Goal: Task Accomplishment & Management: Use online tool/utility

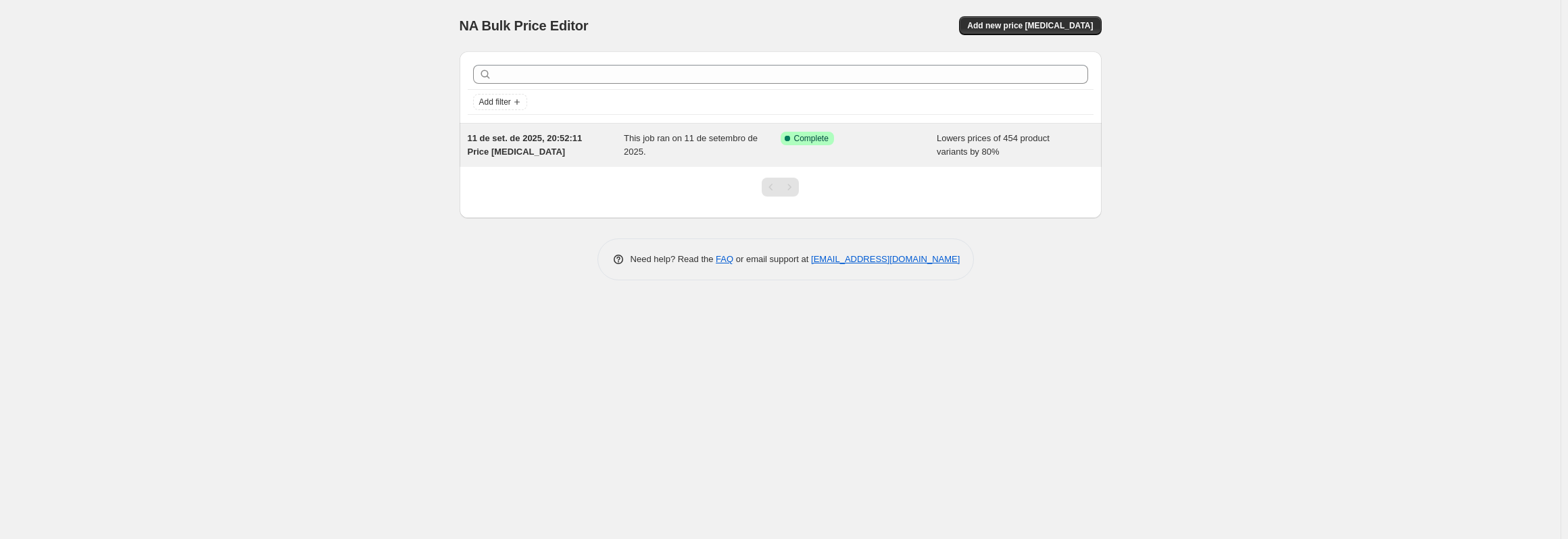
click at [585, 146] on div "11 de set. de 2025, 20:52:11 Price [MEDICAL_DATA]" at bounding box center [546, 145] width 157 height 27
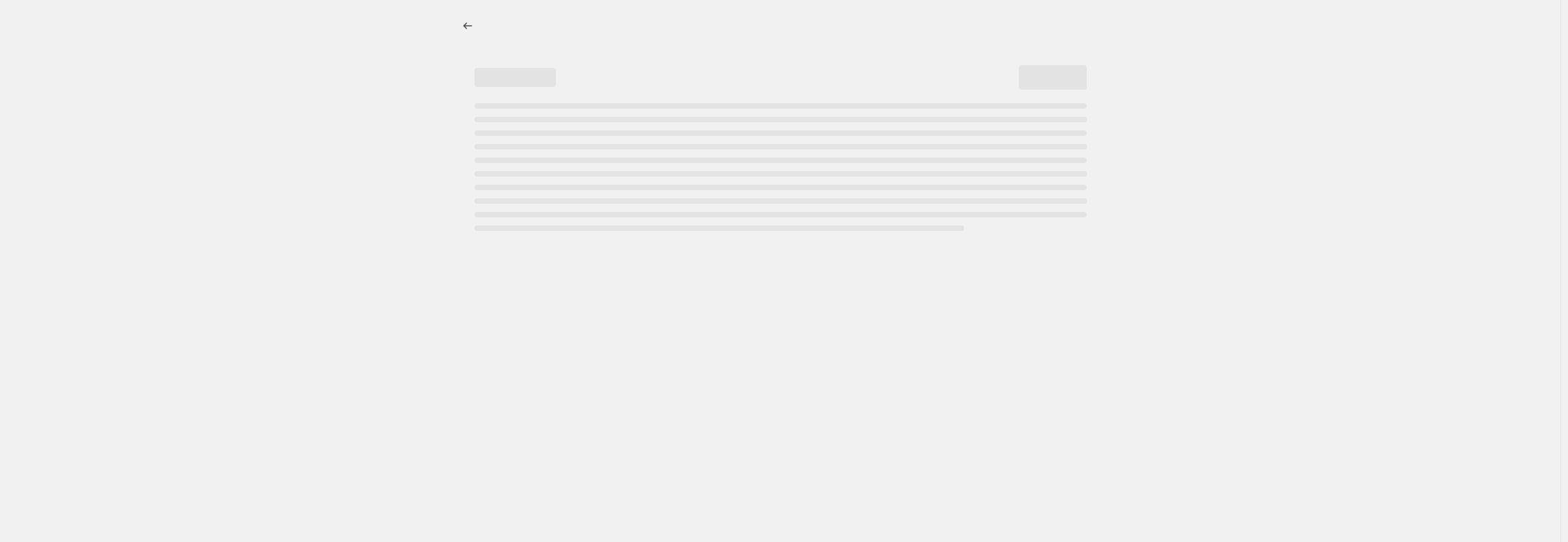
select select "percentage"
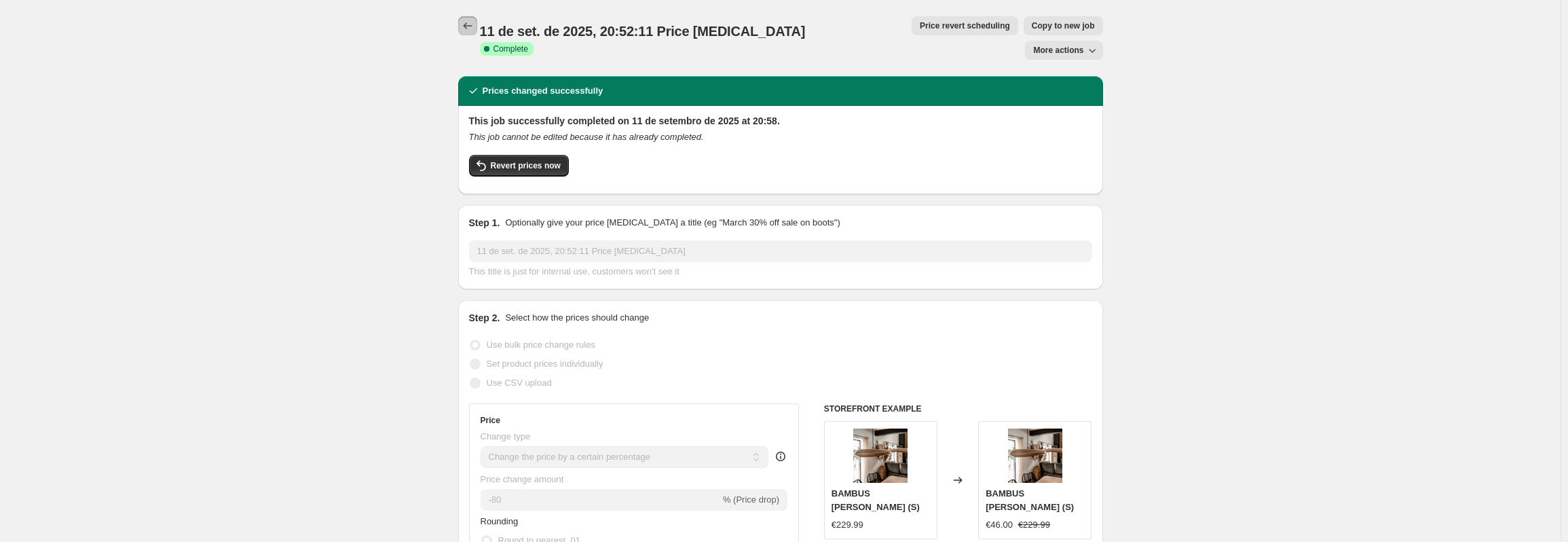
click at [472, 25] on icon "Price change jobs" at bounding box center [468, 26] width 14 height 14
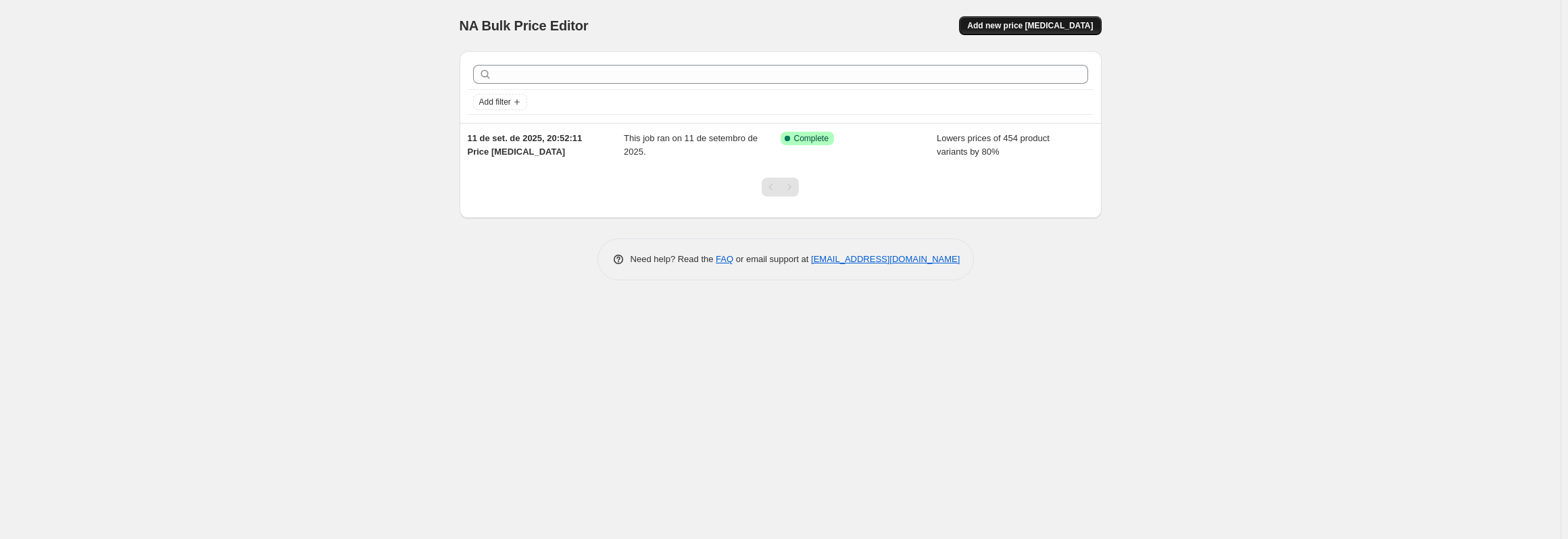
click at [1048, 30] on span "Add new price [MEDICAL_DATA]" at bounding box center [1030, 26] width 126 height 11
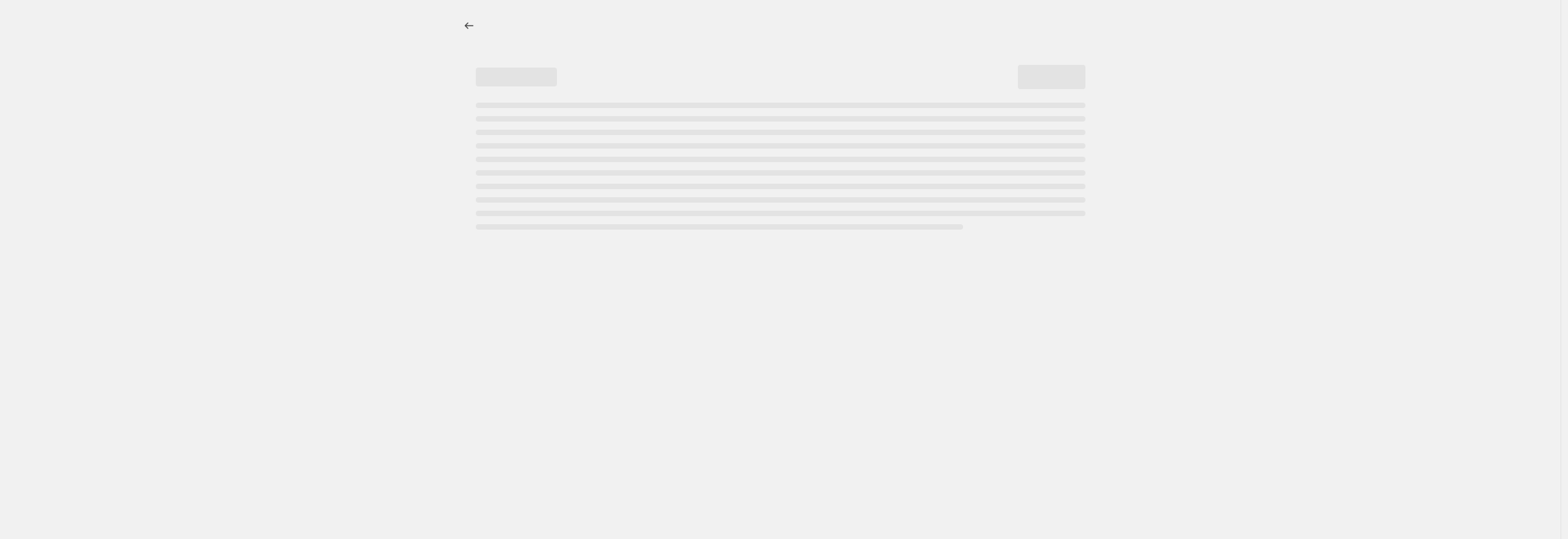
select select "percentage"
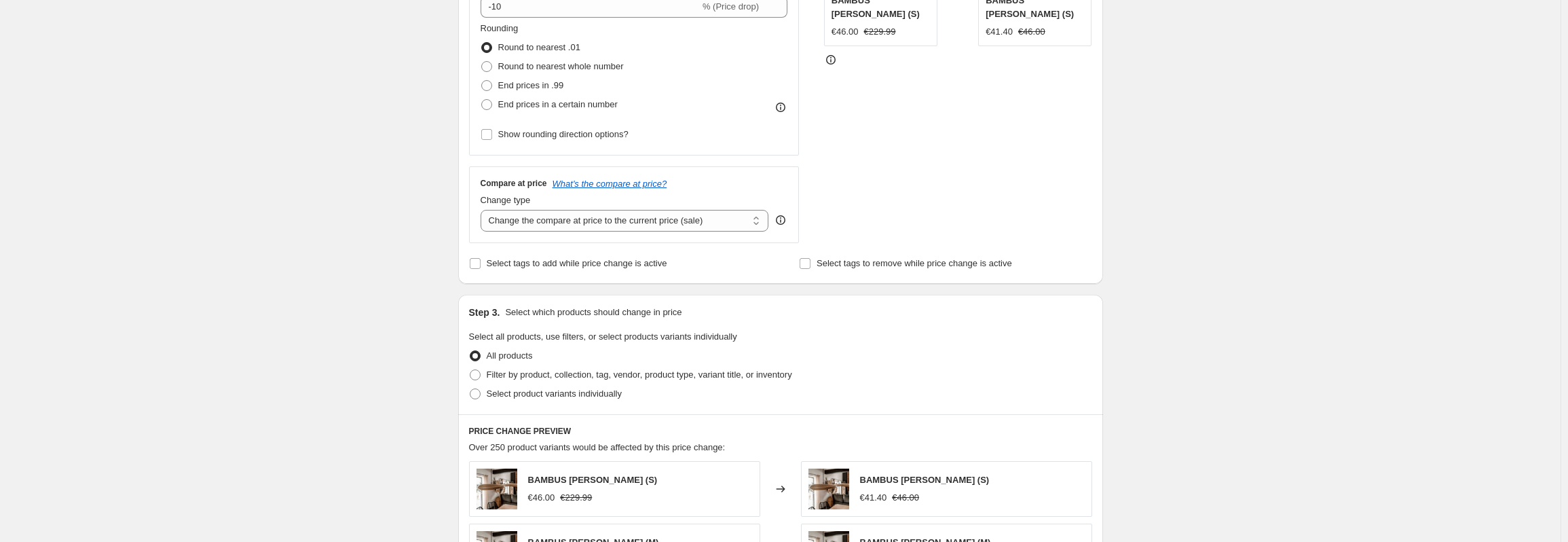
scroll to position [543, 0]
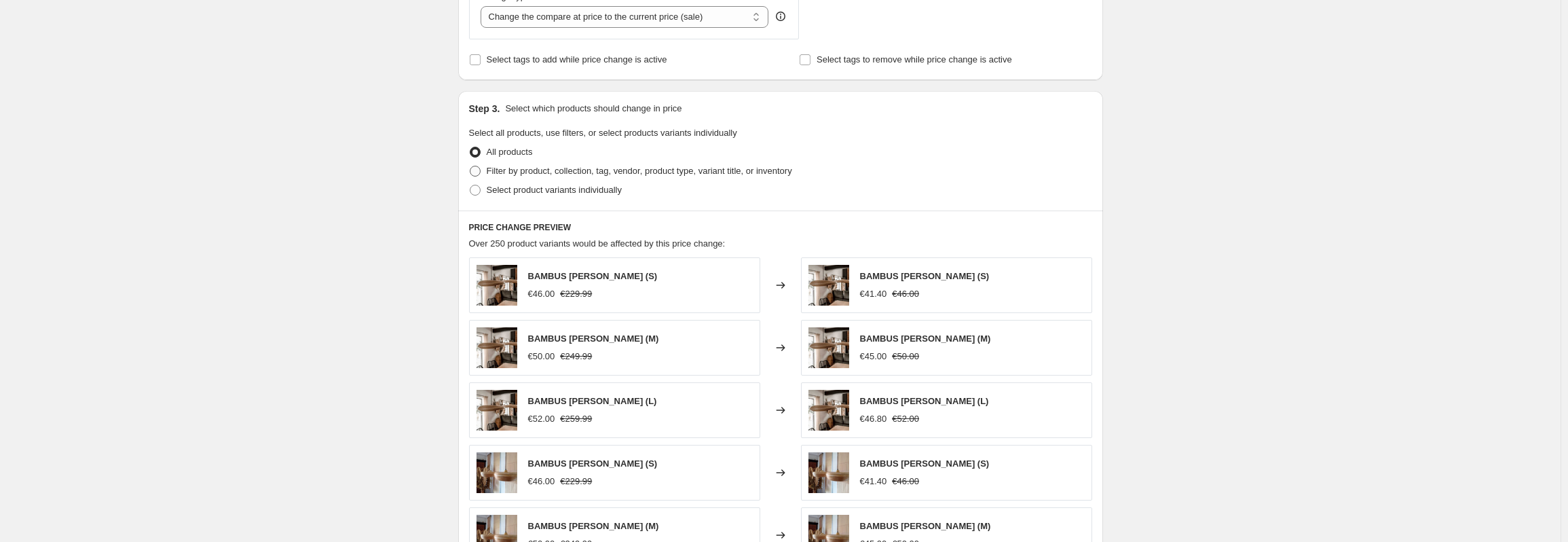
click at [554, 166] on span "Filter by product, collection, tag, vendor, product type, variant title, or inv…" at bounding box center [639, 171] width 305 height 10
click at [470, 166] on input "Filter by product, collection, tag, vendor, product type, variant title, or inv…" at bounding box center [470, 166] width 1 height 1
radio input "true"
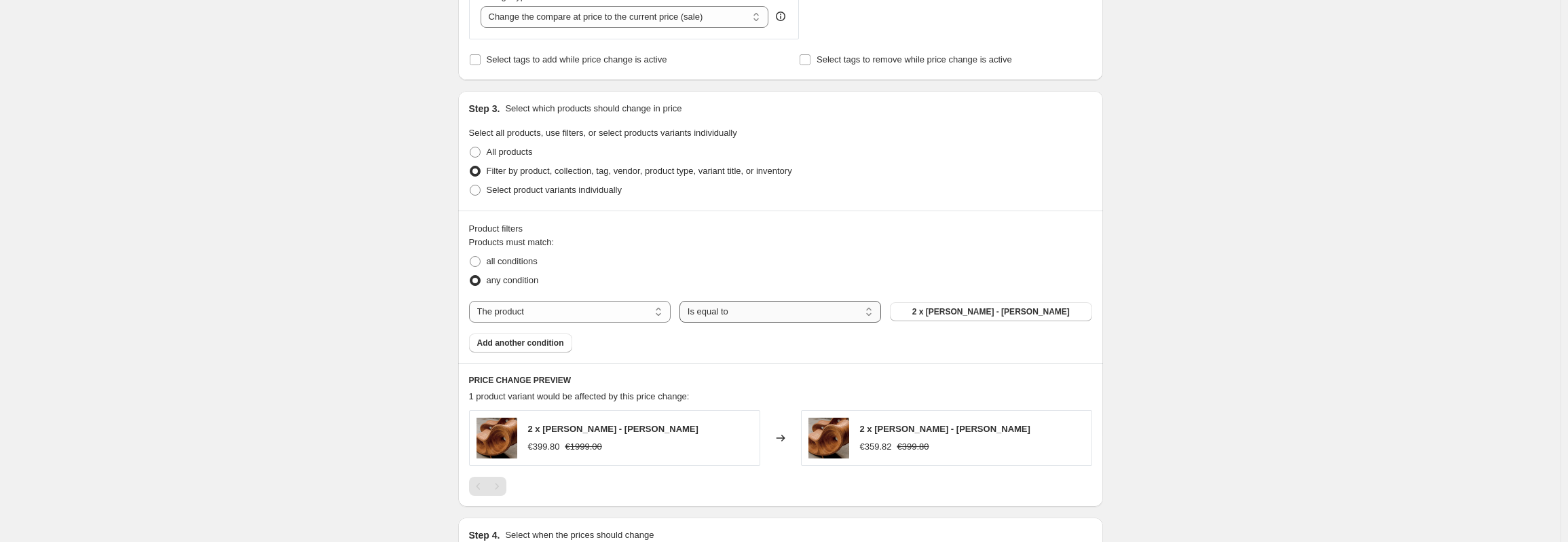
click at [758, 311] on select "Is equal to Is not equal to" at bounding box center [780, 311] width 202 height 22
click at [625, 315] on select "The product The product's collection The product's tag The product's vendor The…" at bounding box center [570, 311] width 202 height 22
select select "tag"
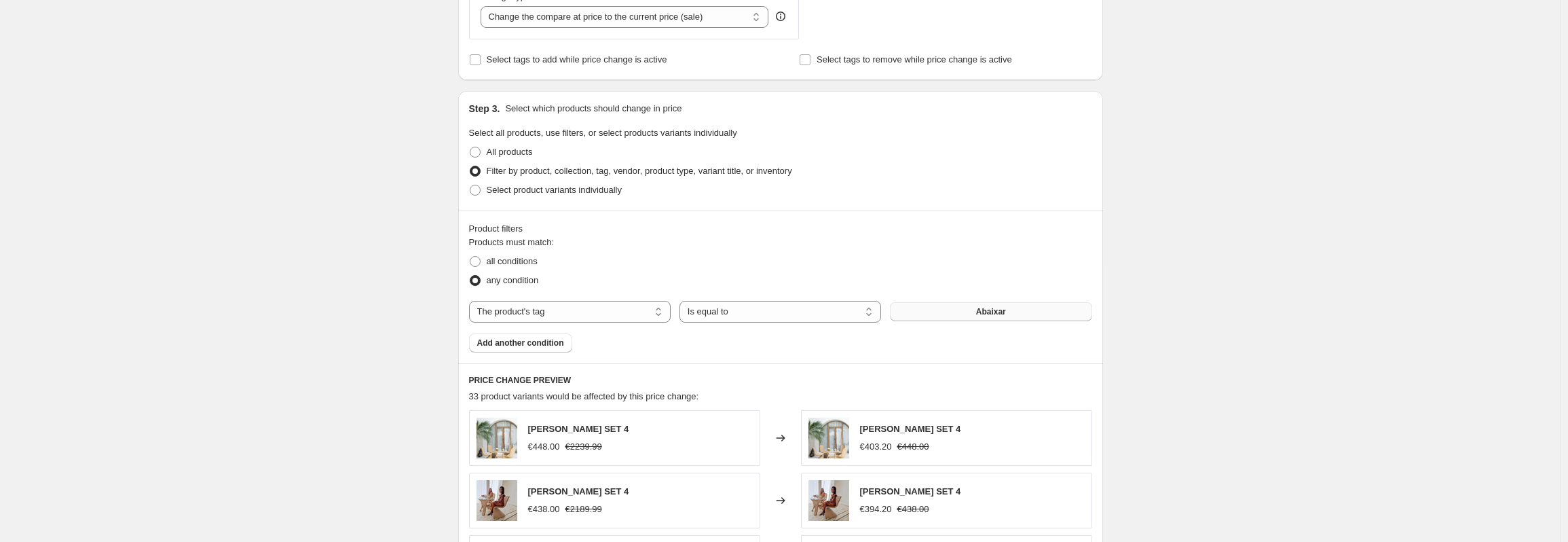
click at [999, 311] on span "Abaixar" at bounding box center [991, 311] width 30 height 11
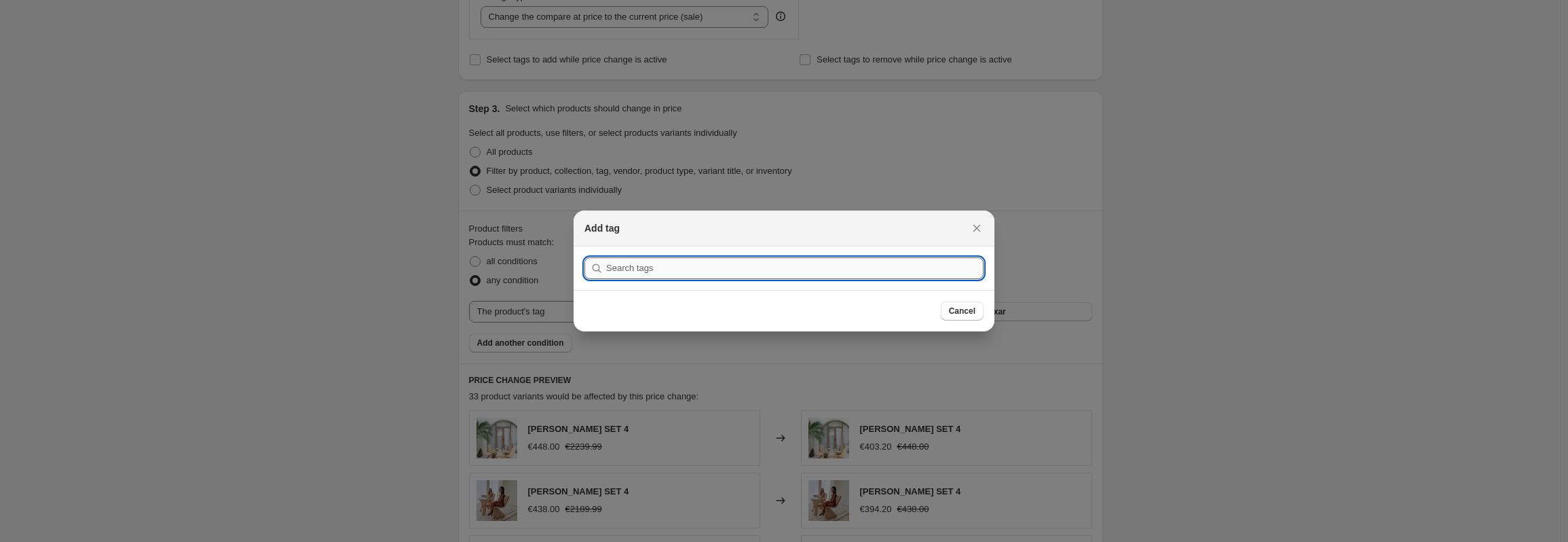
click at [761, 277] on input ":r56:" at bounding box center [795, 268] width 377 height 22
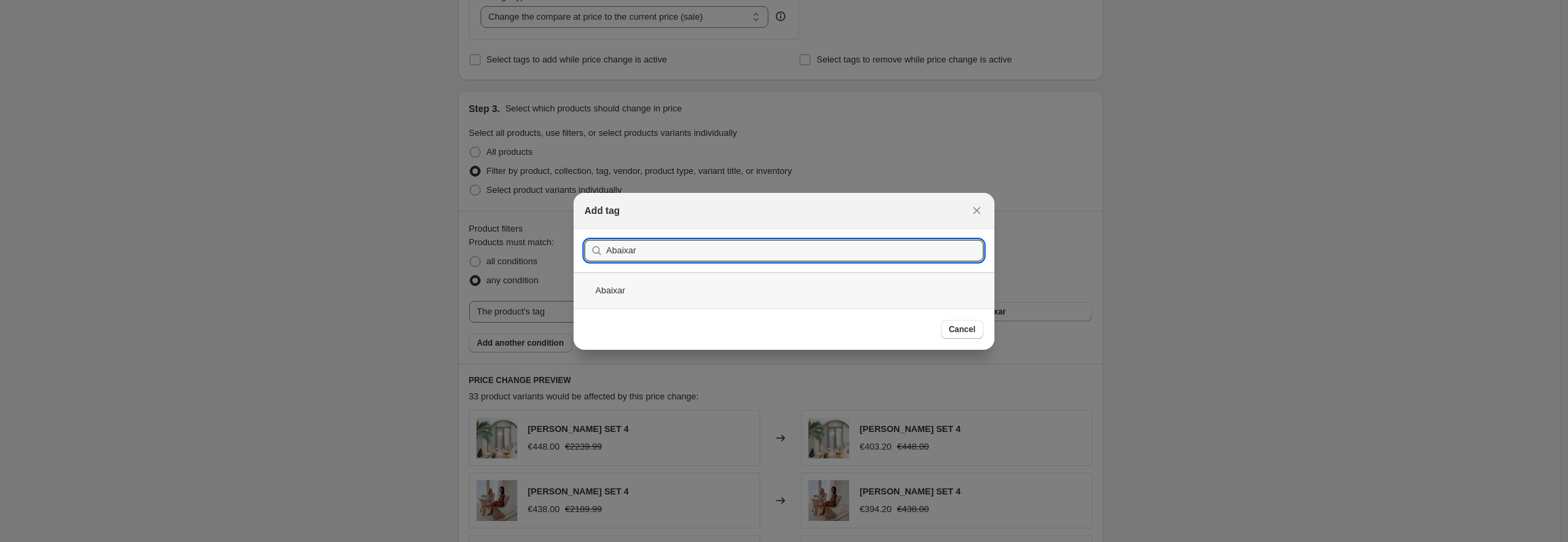
type input "Abaixar"
click at [626, 287] on div "Abaixar" at bounding box center [784, 290] width 421 height 36
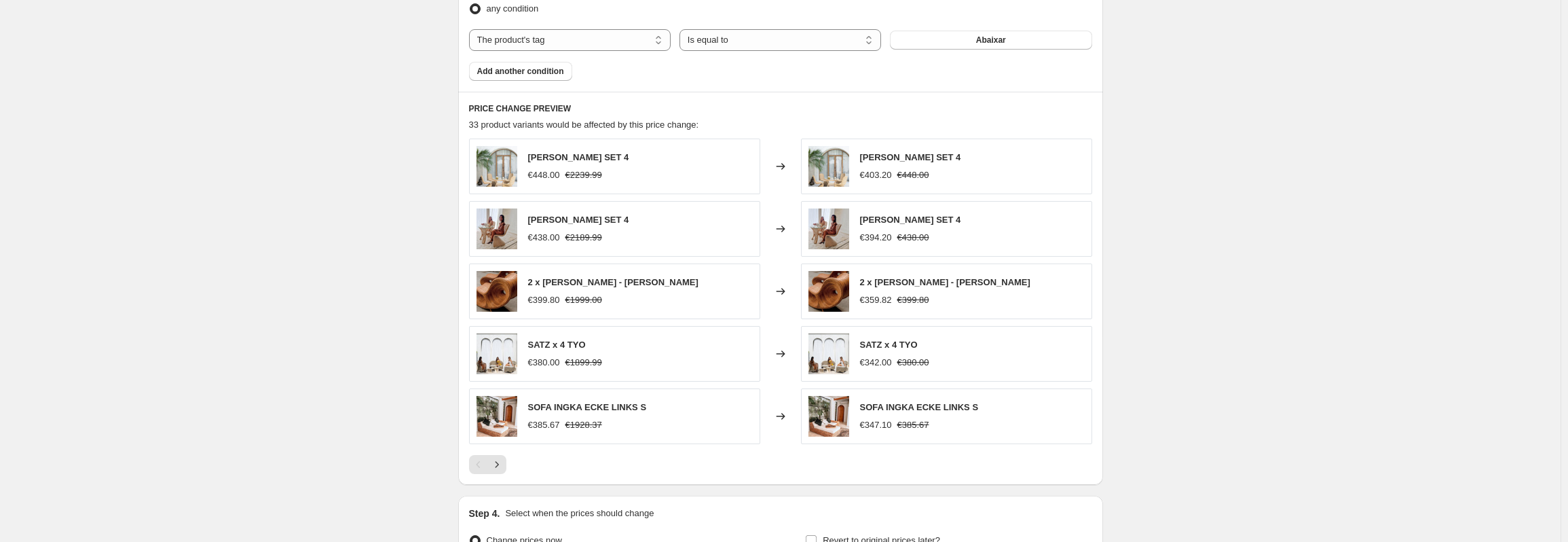
scroll to position [883, 0]
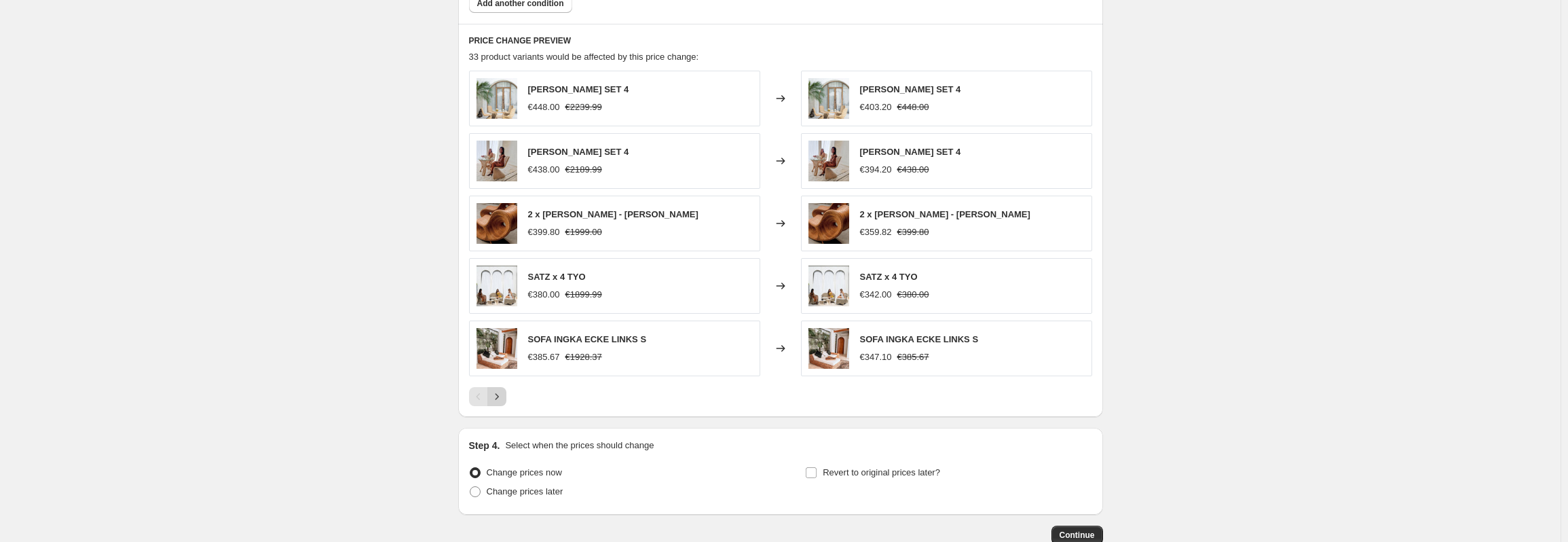
click at [496, 399] on icon "Next" at bounding box center [497, 396] width 14 height 14
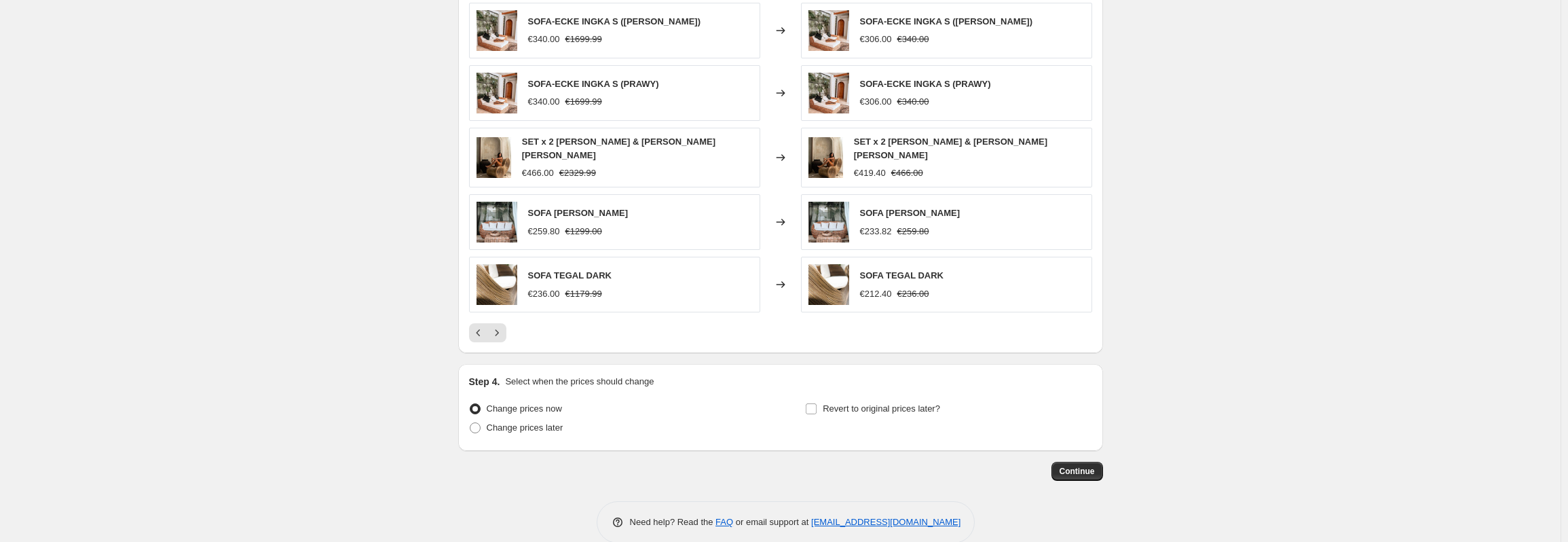
scroll to position [815, 0]
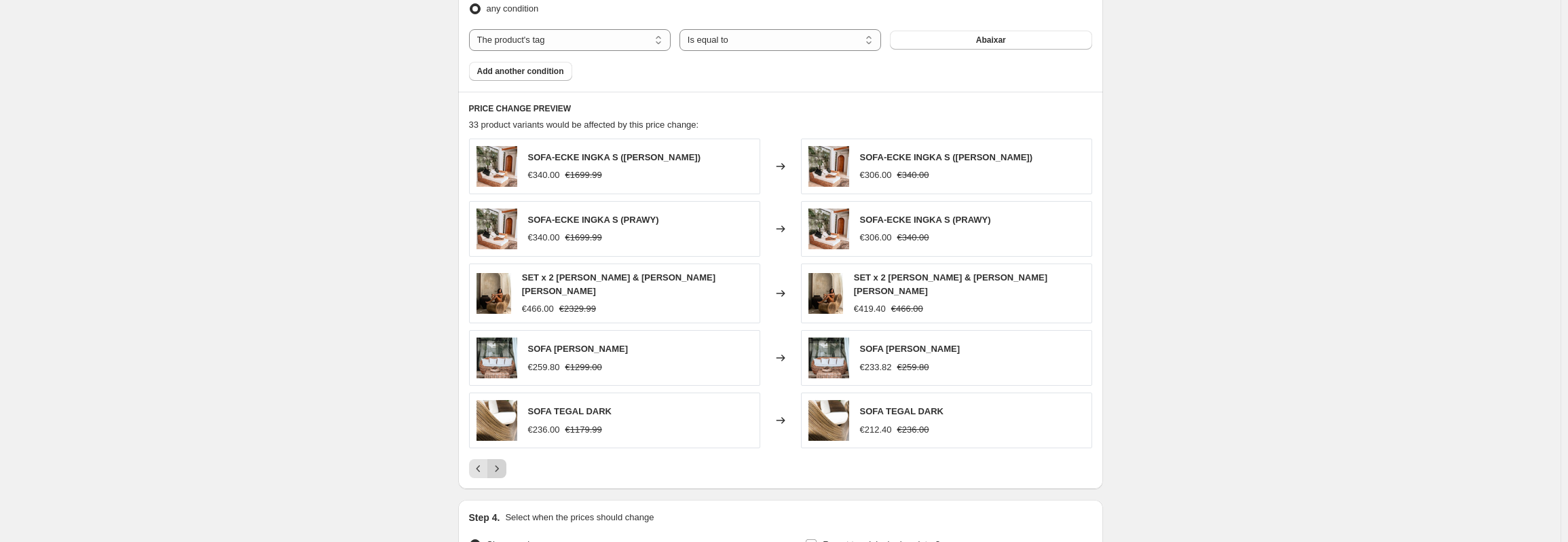
click at [500, 466] on icon "Next" at bounding box center [497, 469] width 14 height 14
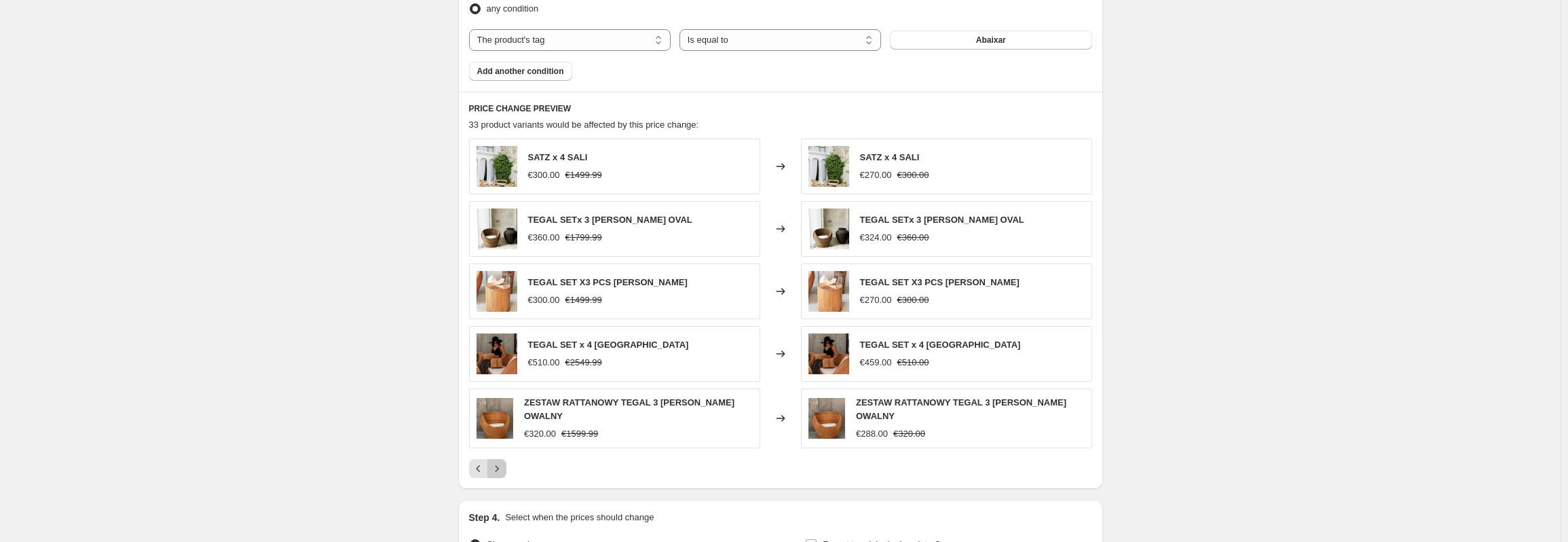
click at [501, 467] on icon "Next" at bounding box center [497, 469] width 14 height 14
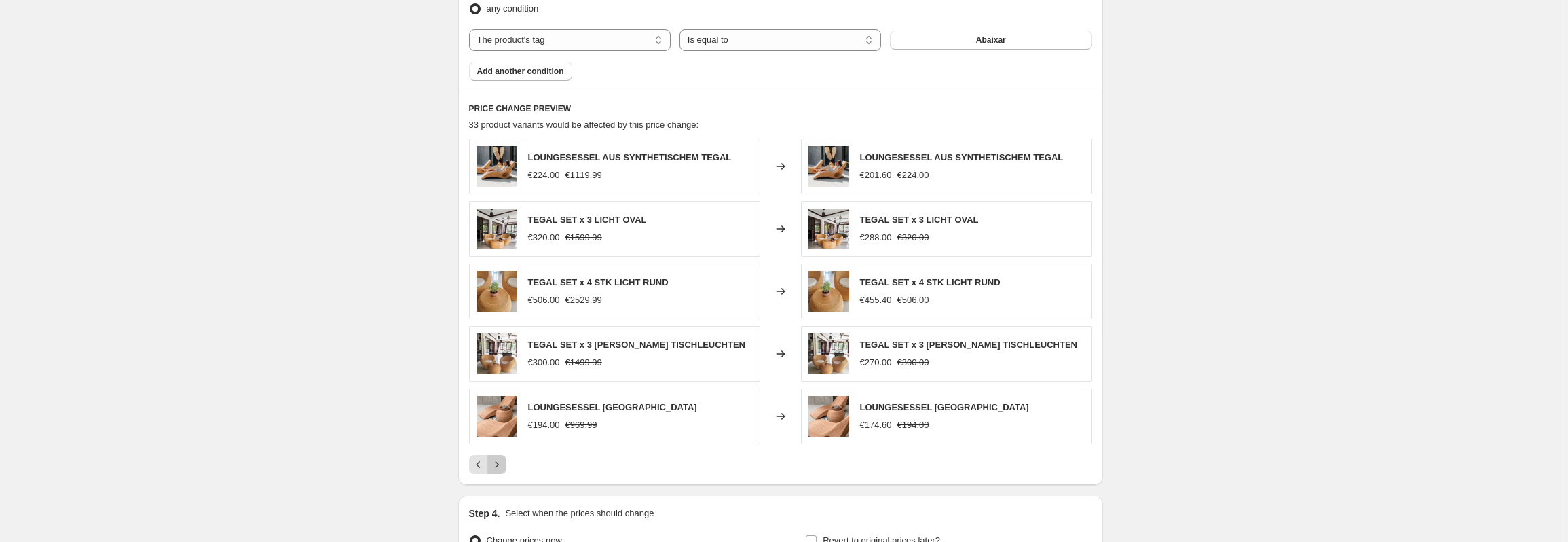
click at [502, 465] on icon "Next" at bounding box center [497, 464] width 14 height 14
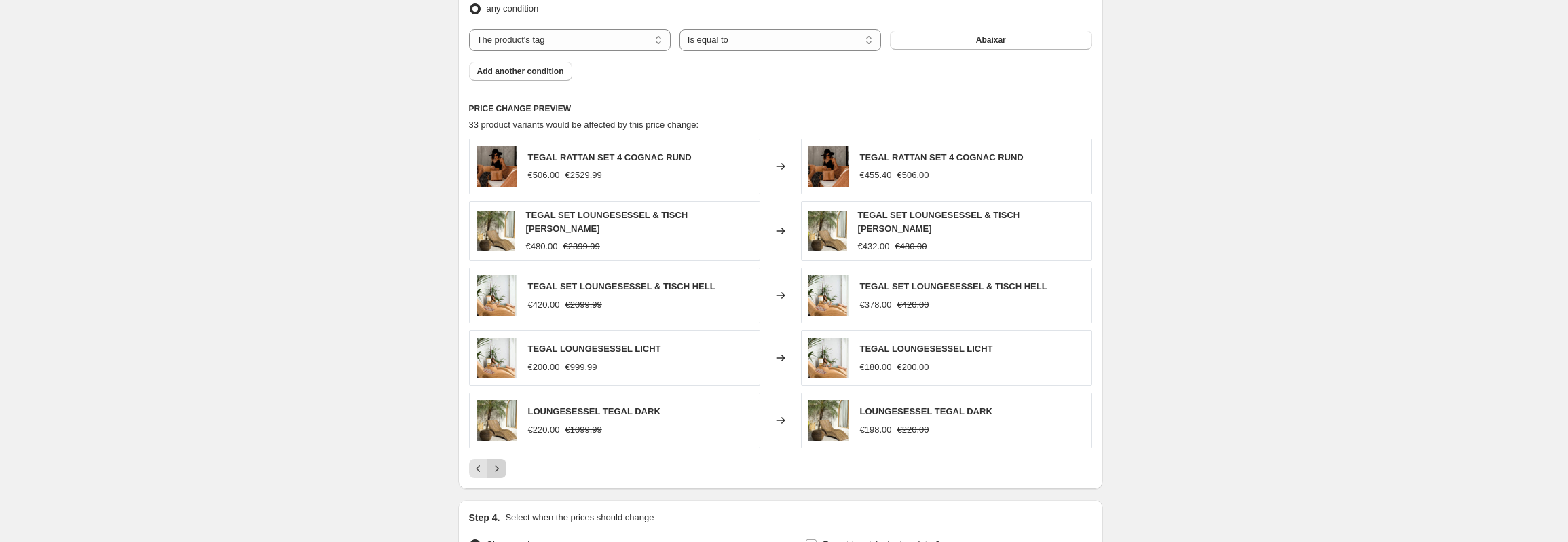
click at [503, 462] on icon "Next" at bounding box center [497, 469] width 14 height 14
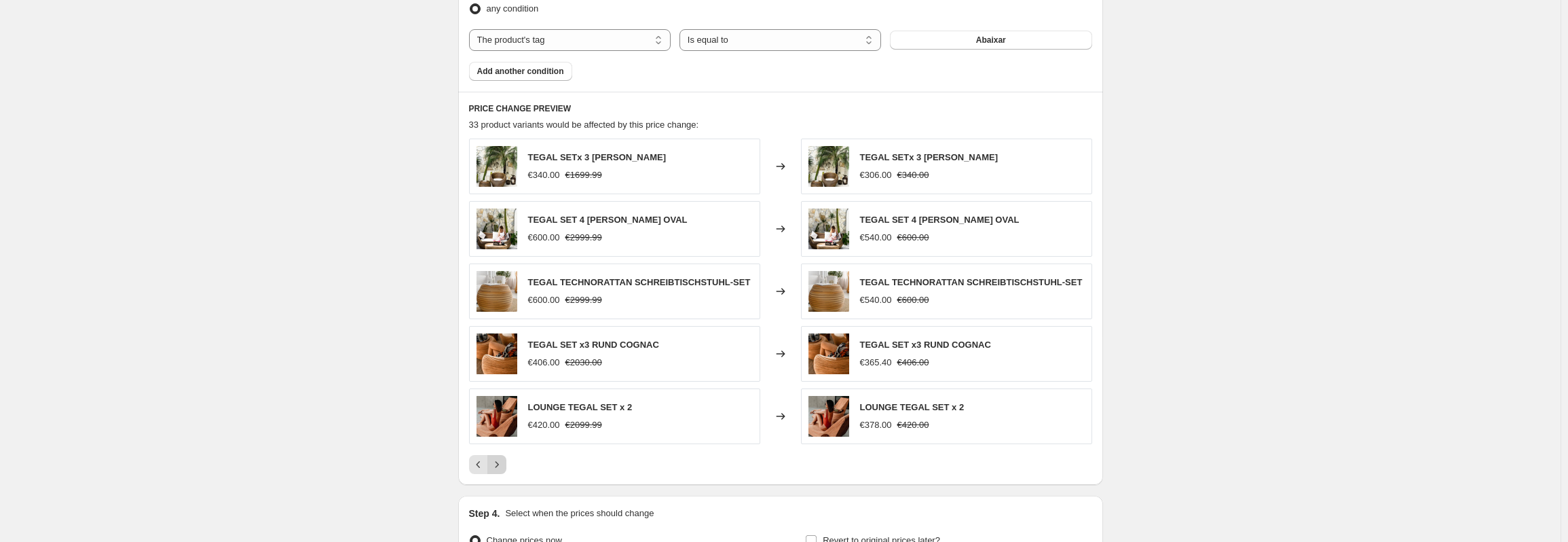
click at [502, 467] on icon "Next" at bounding box center [497, 464] width 14 height 14
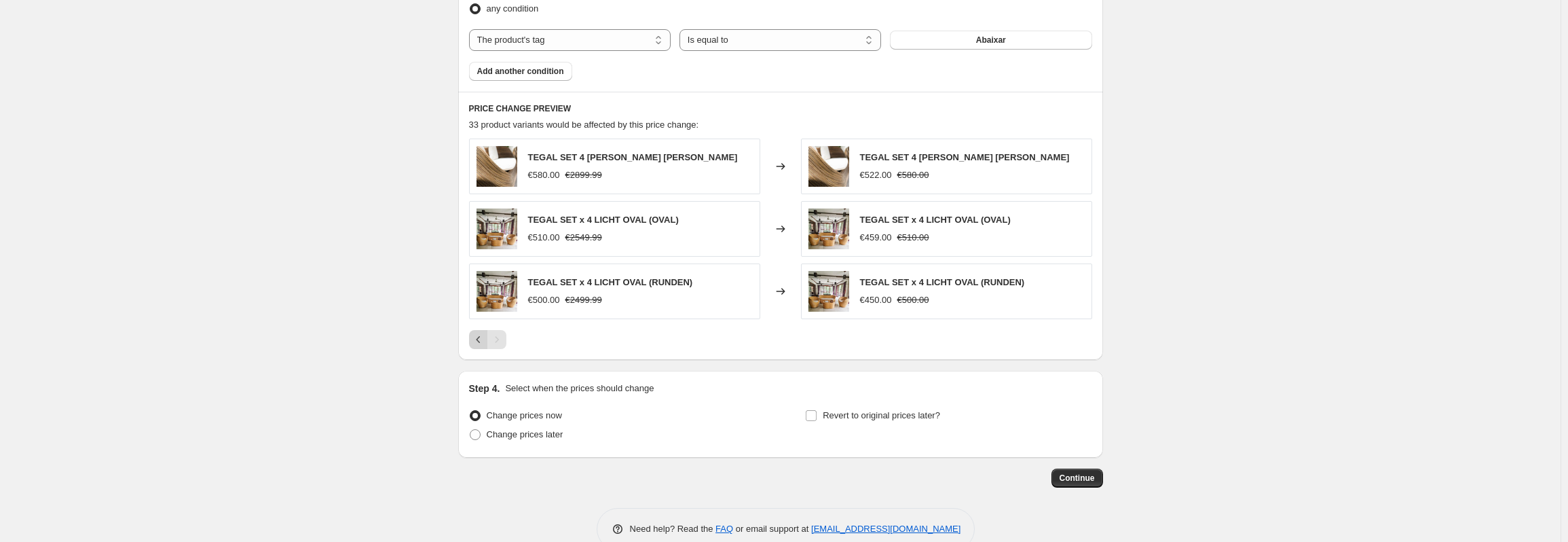
click at [485, 339] on icon "Previous" at bounding box center [478, 339] width 14 height 14
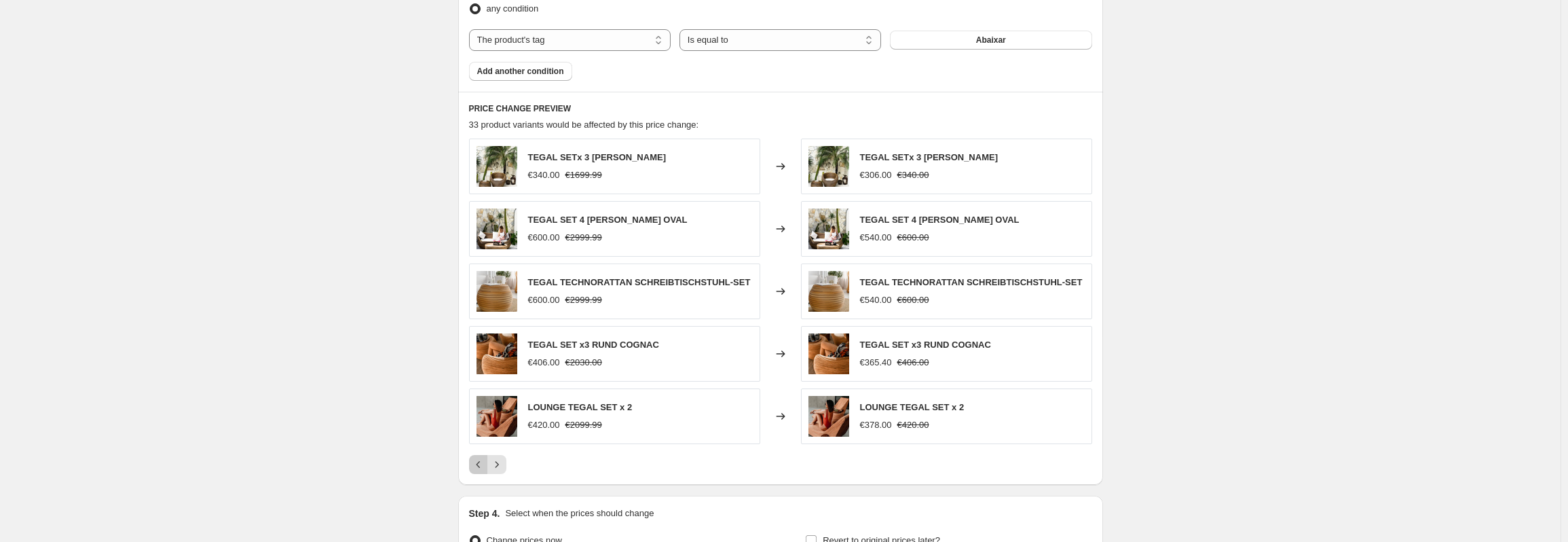
click at [483, 466] on icon "Previous" at bounding box center [478, 464] width 14 height 14
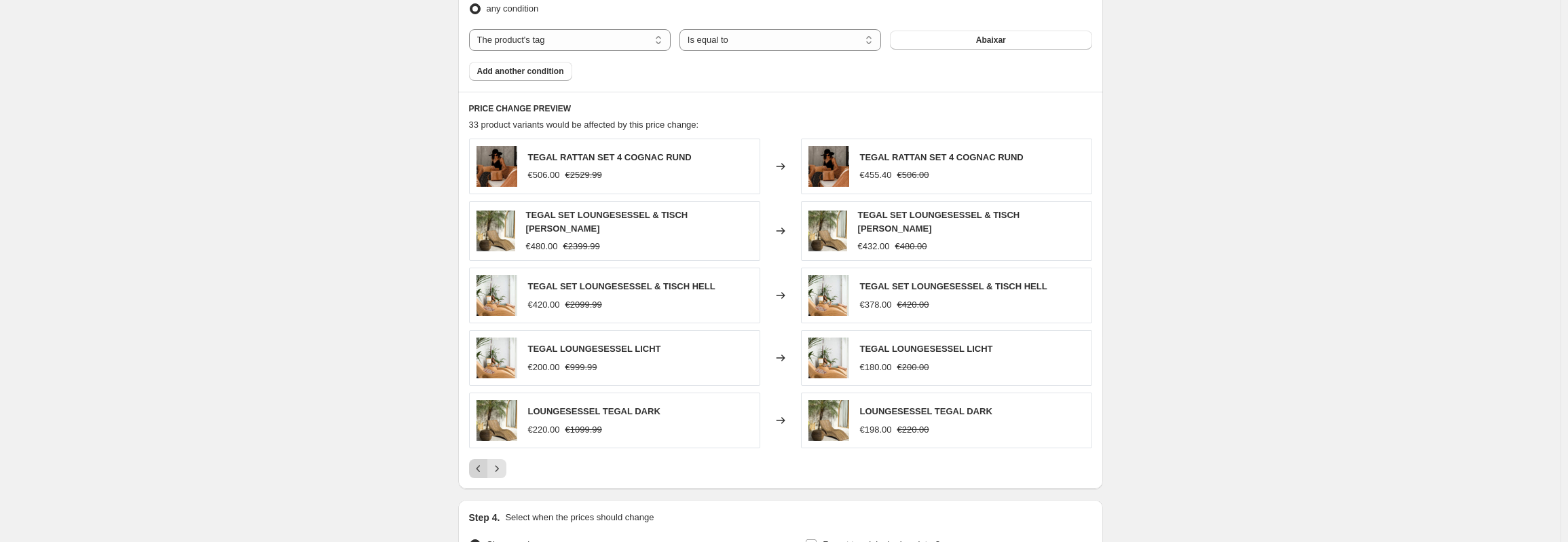
click at [482, 467] on icon "Previous" at bounding box center [478, 469] width 14 height 14
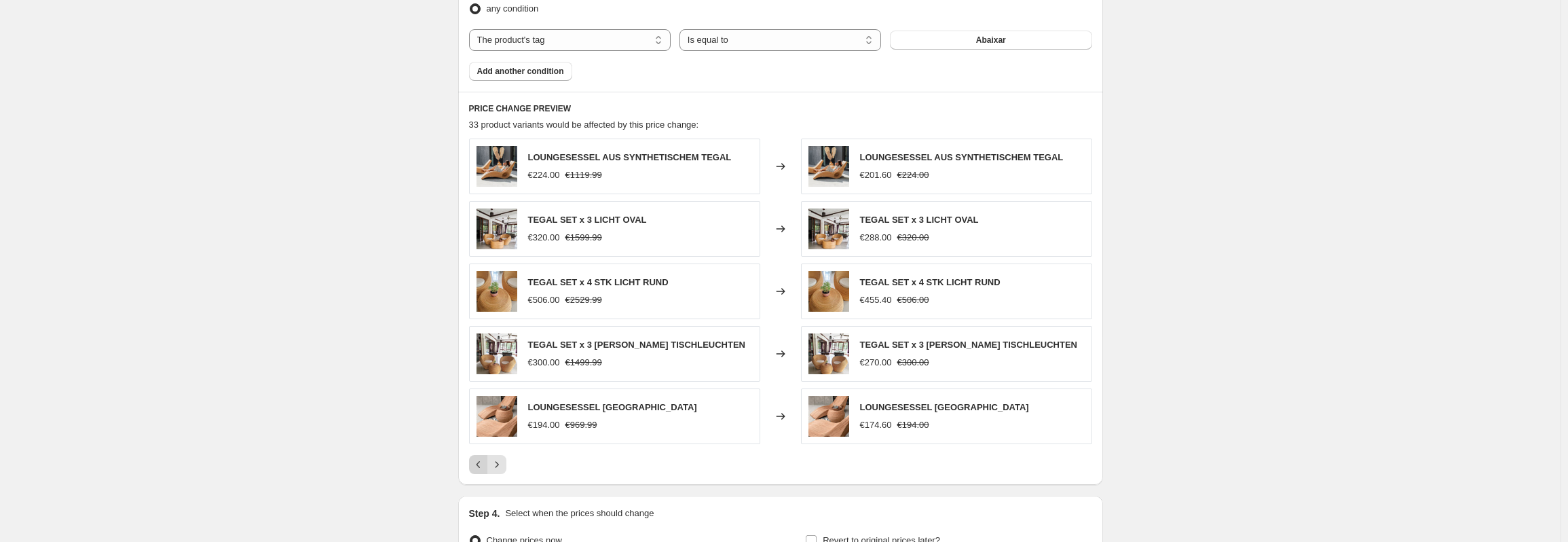
click at [482, 467] on icon "Previous" at bounding box center [478, 464] width 14 height 14
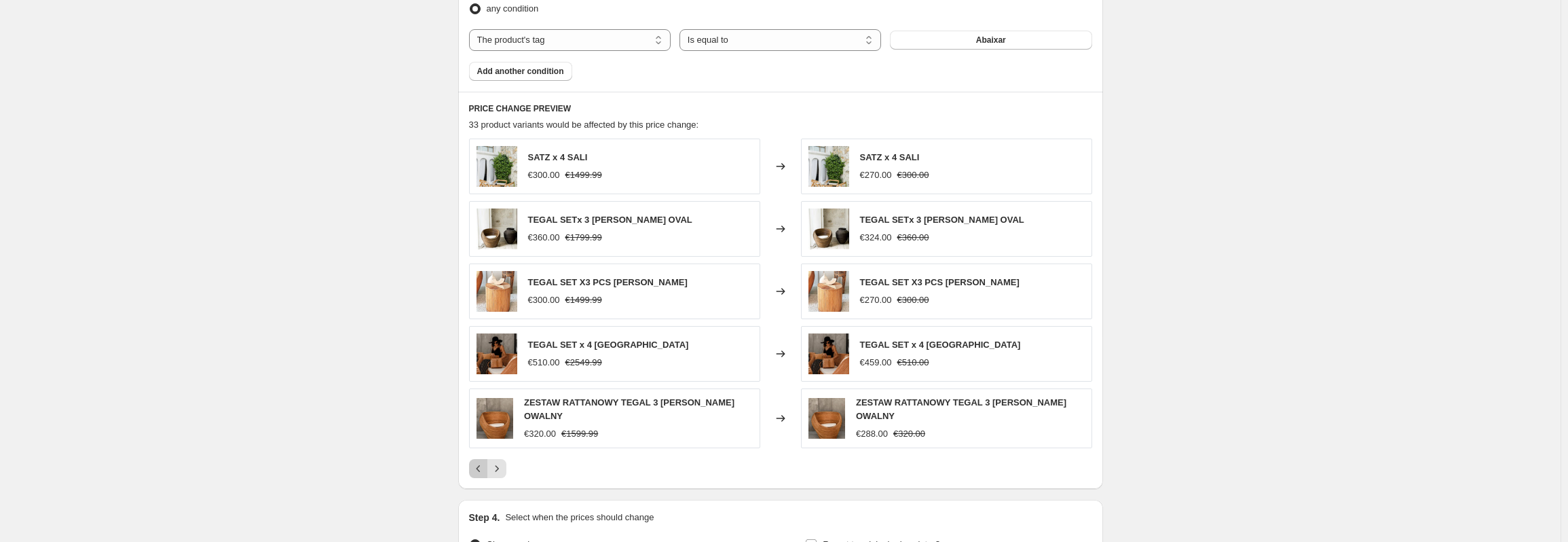
click at [482, 467] on icon "Previous" at bounding box center [478, 469] width 14 height 14
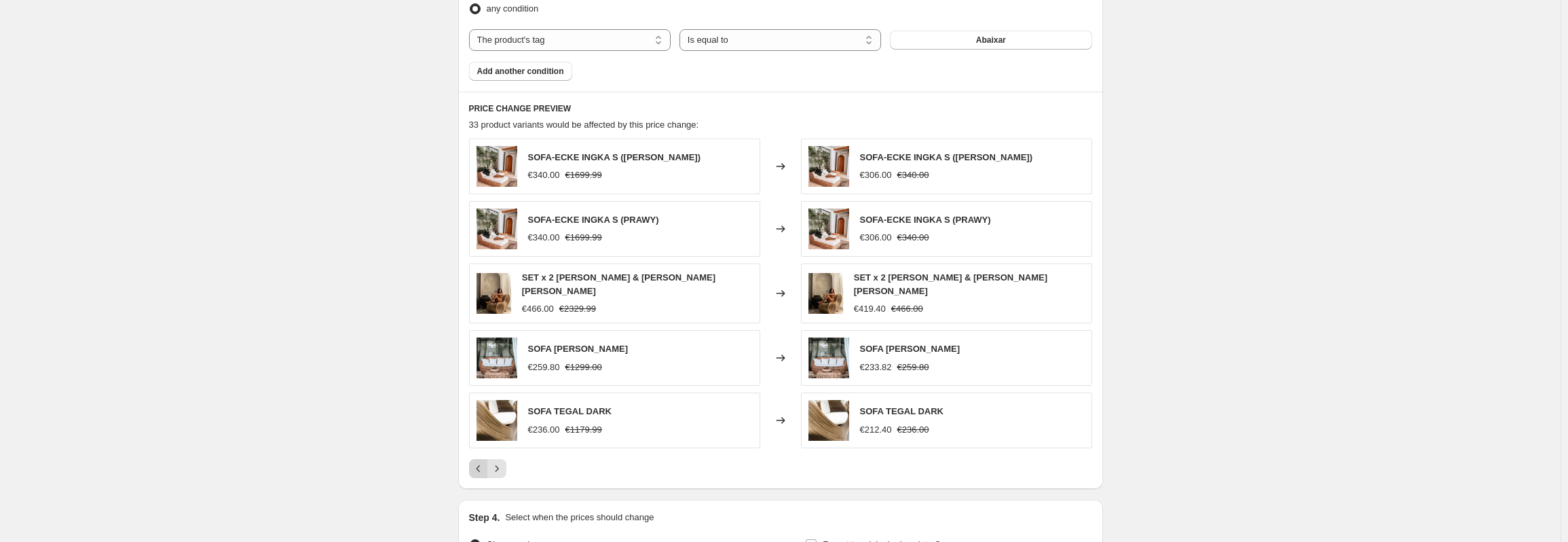
click at [482, 467] on icon "Previous" at bounding box center [478, 469] width 14 height 14
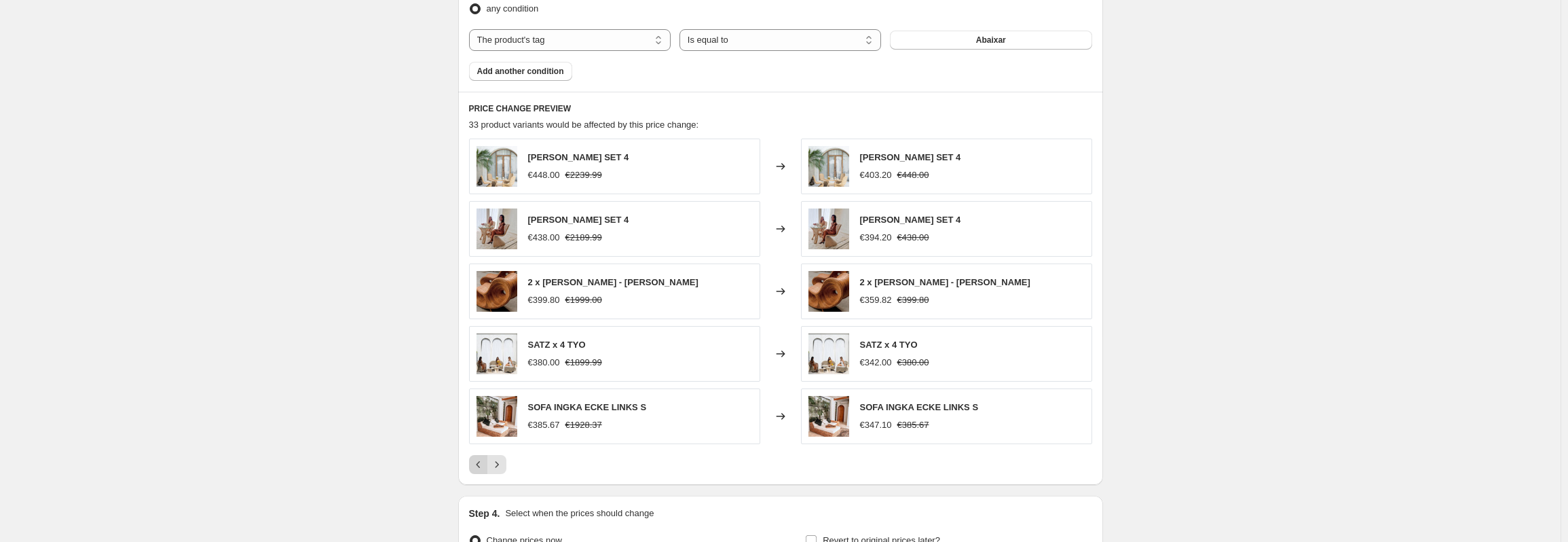
click at [482, 467] on div "Pagination" at bounding box center [478, 464] width 19 height 19
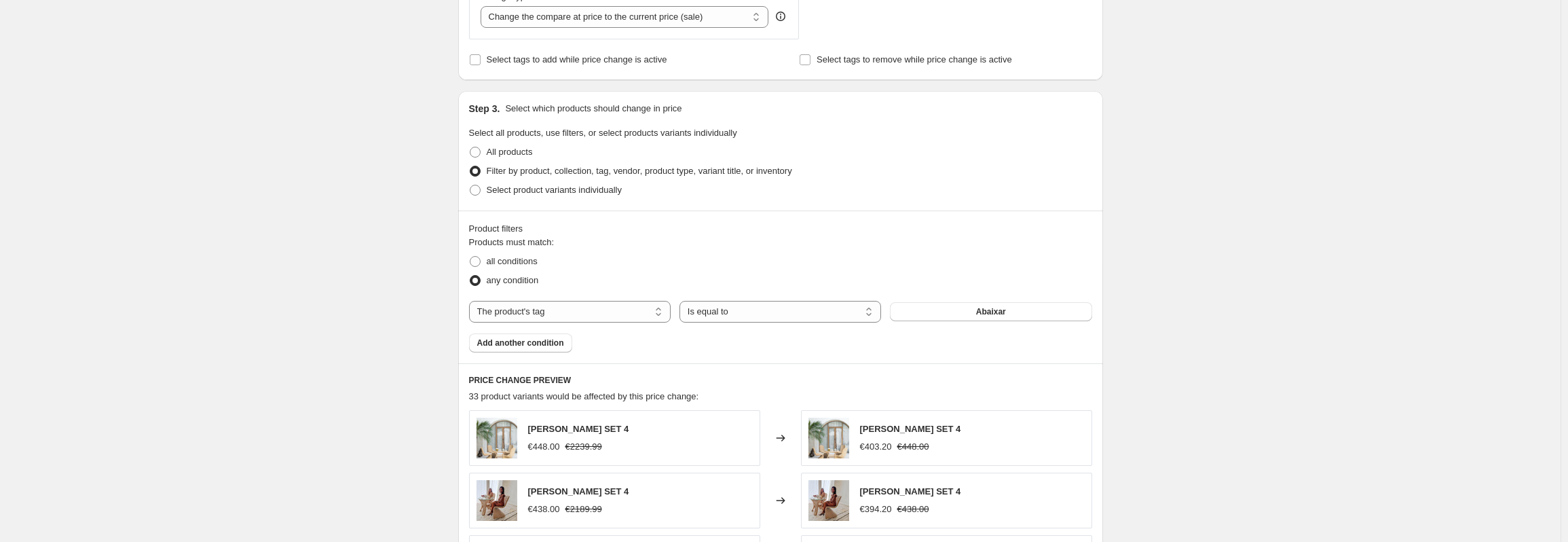
scroll to position [204, 0]
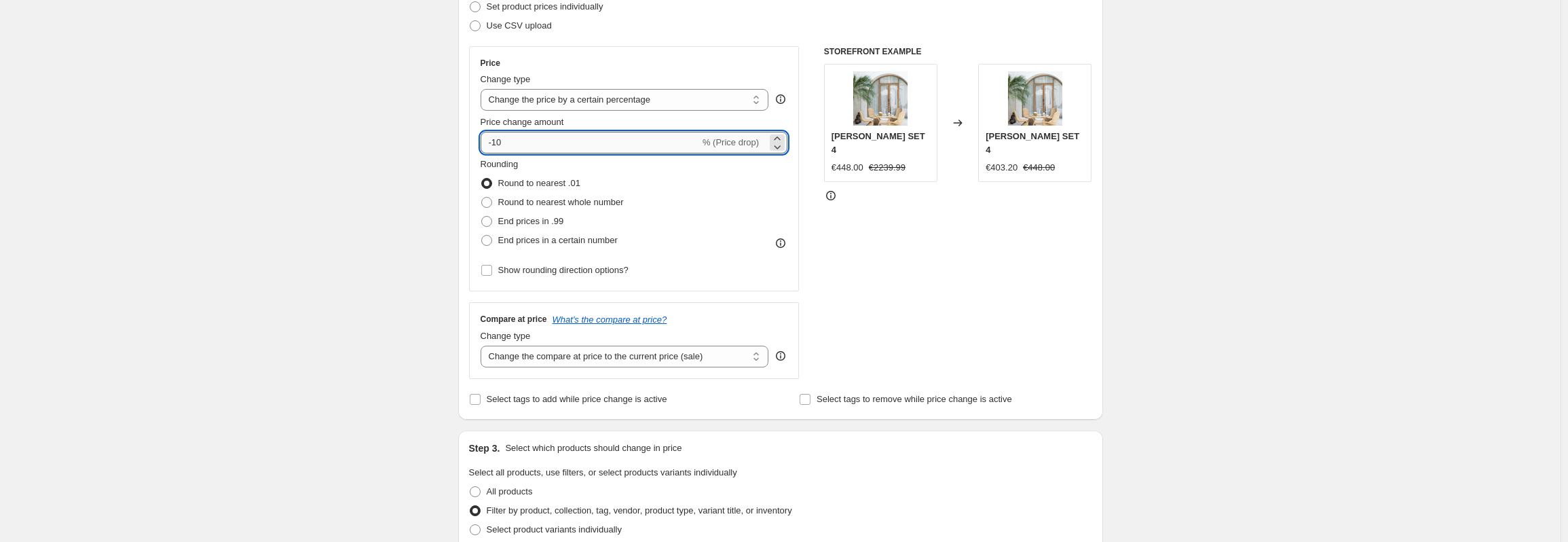
click at [540, 137] on input "-10" at bounding box center [590, 143] width 220 height 22
click at [348, 141] on div "Create new price [MEDICAL_DATA]. This page is ready Create new price [MEDICAL_D…" at bounding box center [780, 551] width 1561 height 1510
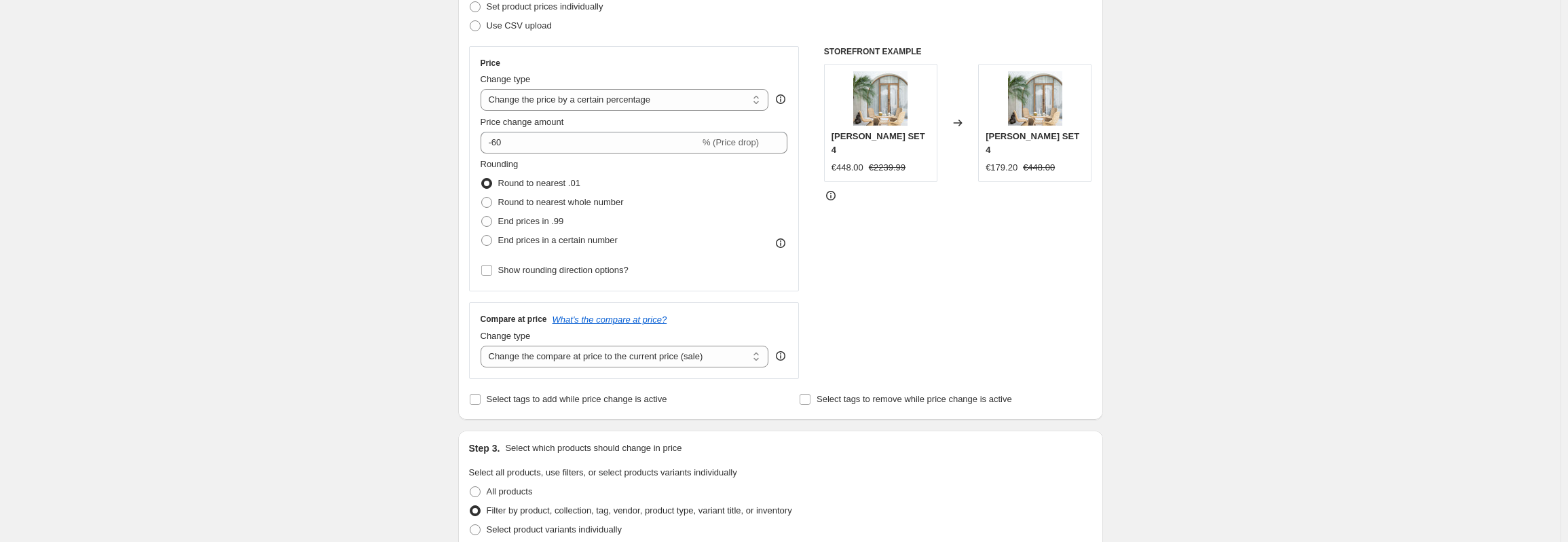
scroll to position [136, 0]
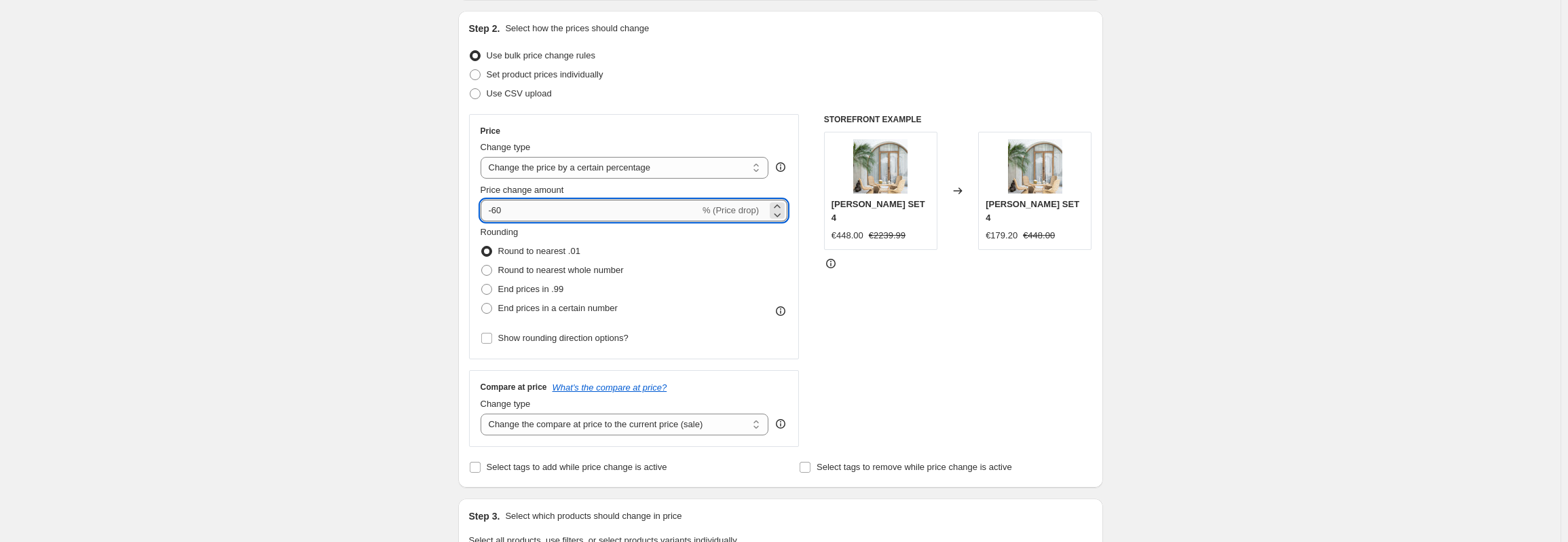
click at [498, 209] on input "-60" at bounding box center [590, 211] width 220 height 22
type input "-50"
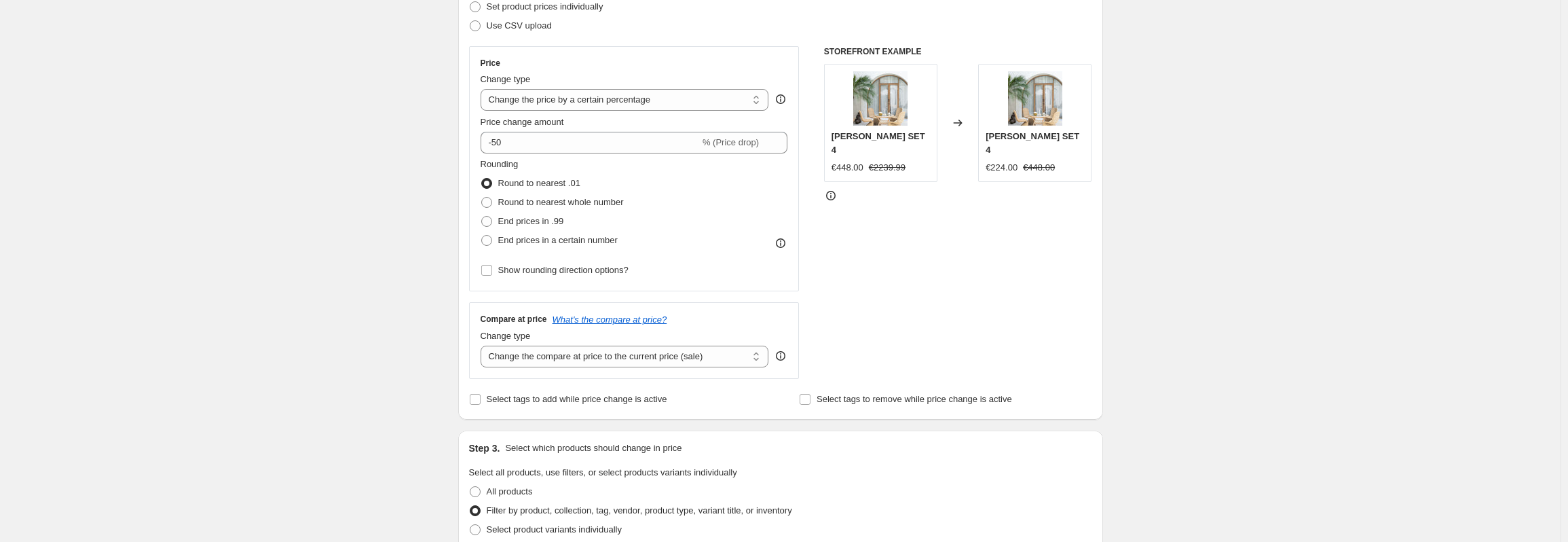
scroll to position [339, 0]
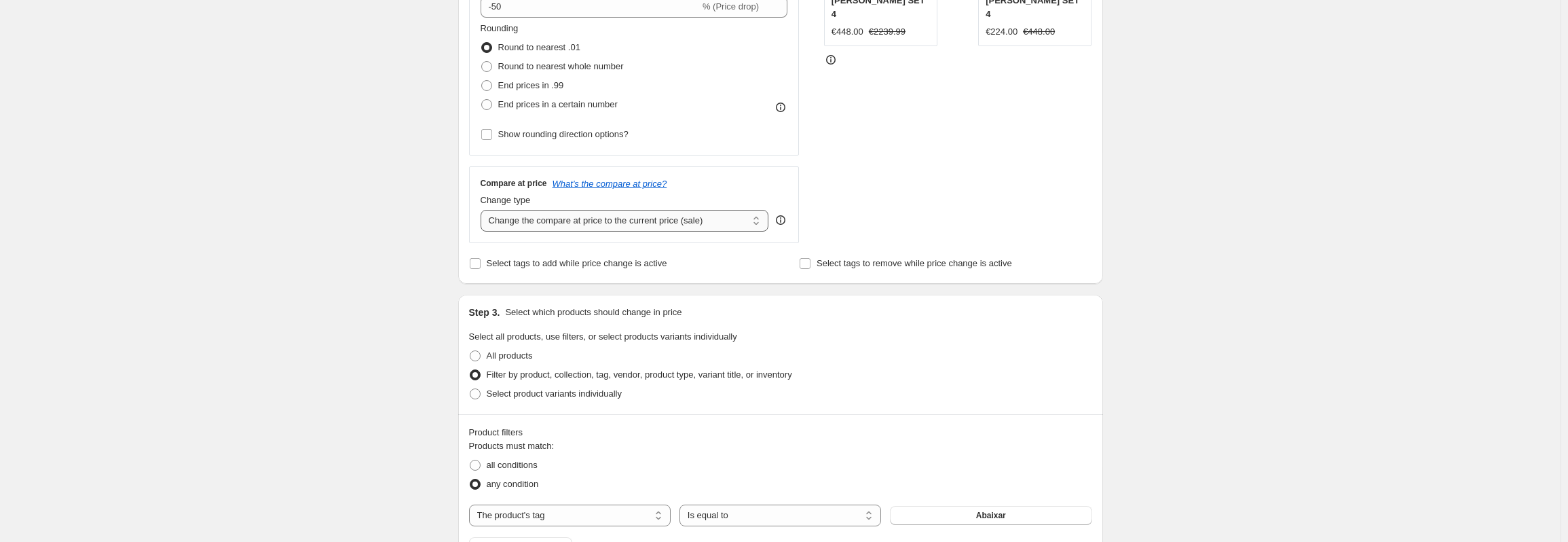
click at [611, 218] on select "Change the compare at price to the current price (sale) Change the compare at p…" at bounding box center [625, 221] width 288 height 22
select select "no_change"
click at [483, 210] on select "Change the compare at price to the current price (sale) Change the compare at p…" at bounding box center [625, 221] width 288 height 22
click at [252, 137] on div "Create new price [MEDICAL_DATA]. This page is ready Create new price [MEDICAL_D…" at bounding box center [780, 416] width 1561 height 1510
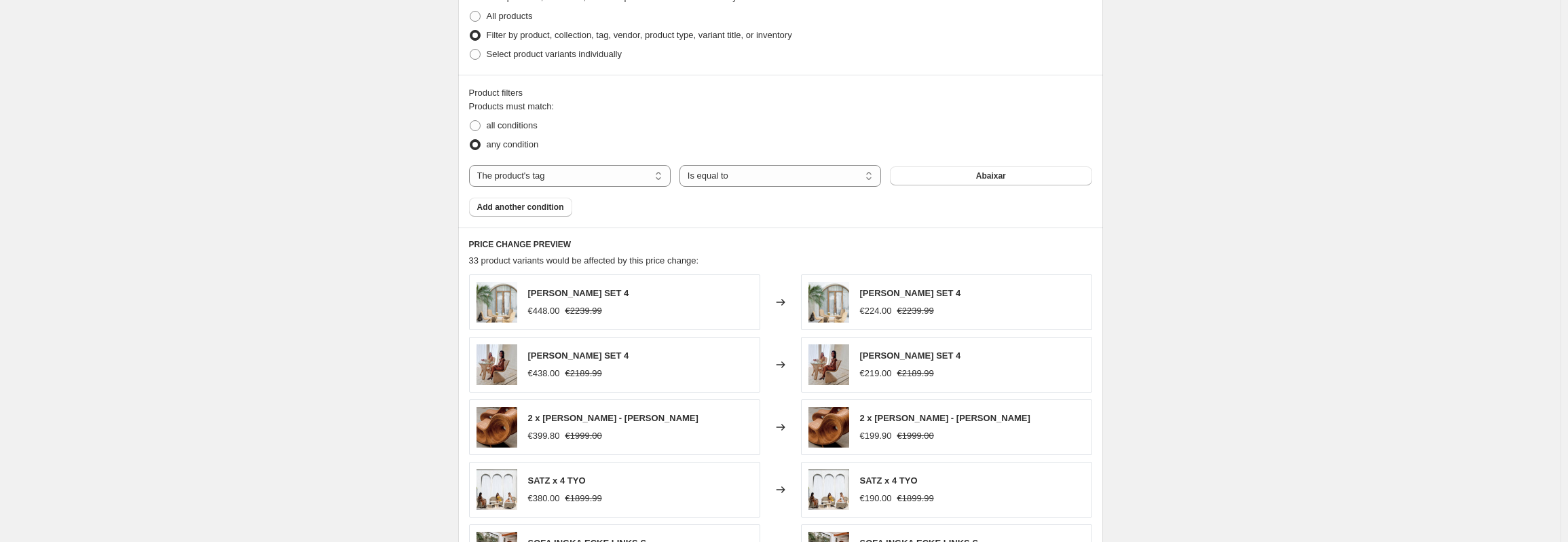
scroll to position [969, 0]
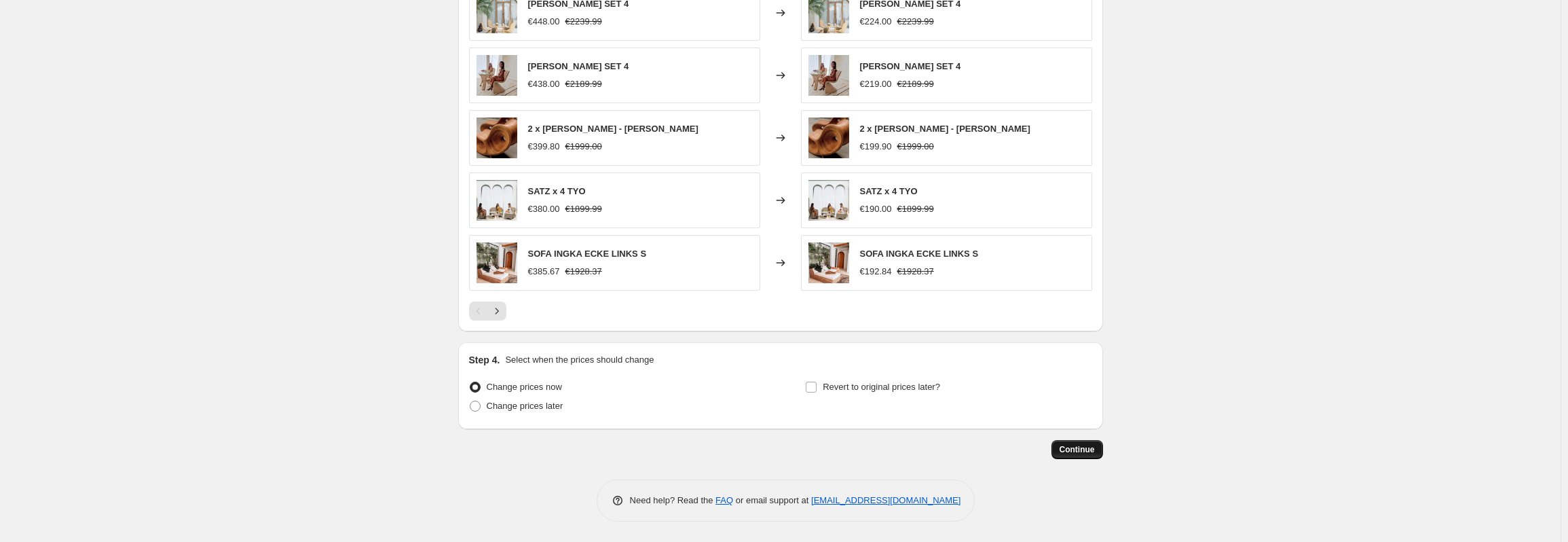
click at [1087, 452] on span "Continue" at bounding box center [1077, 450] width 35 height 11
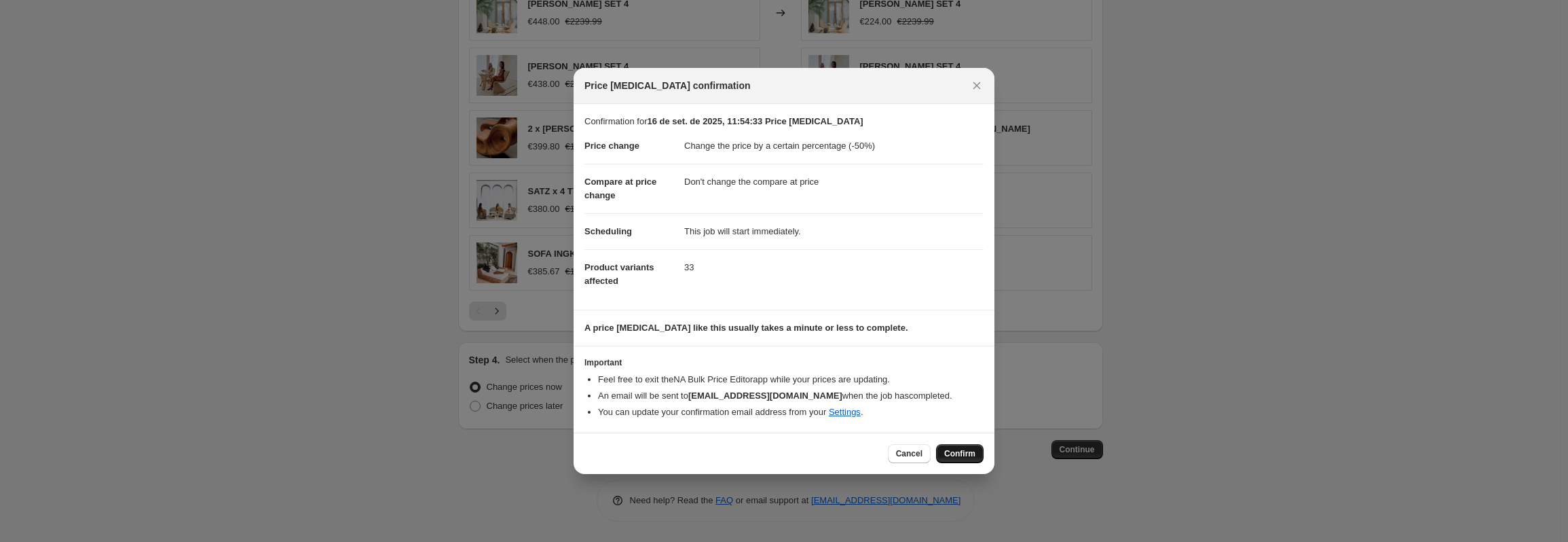
click at [958, 457] on span "Confirm" at bounding box center [960, 454] width 31 height 11
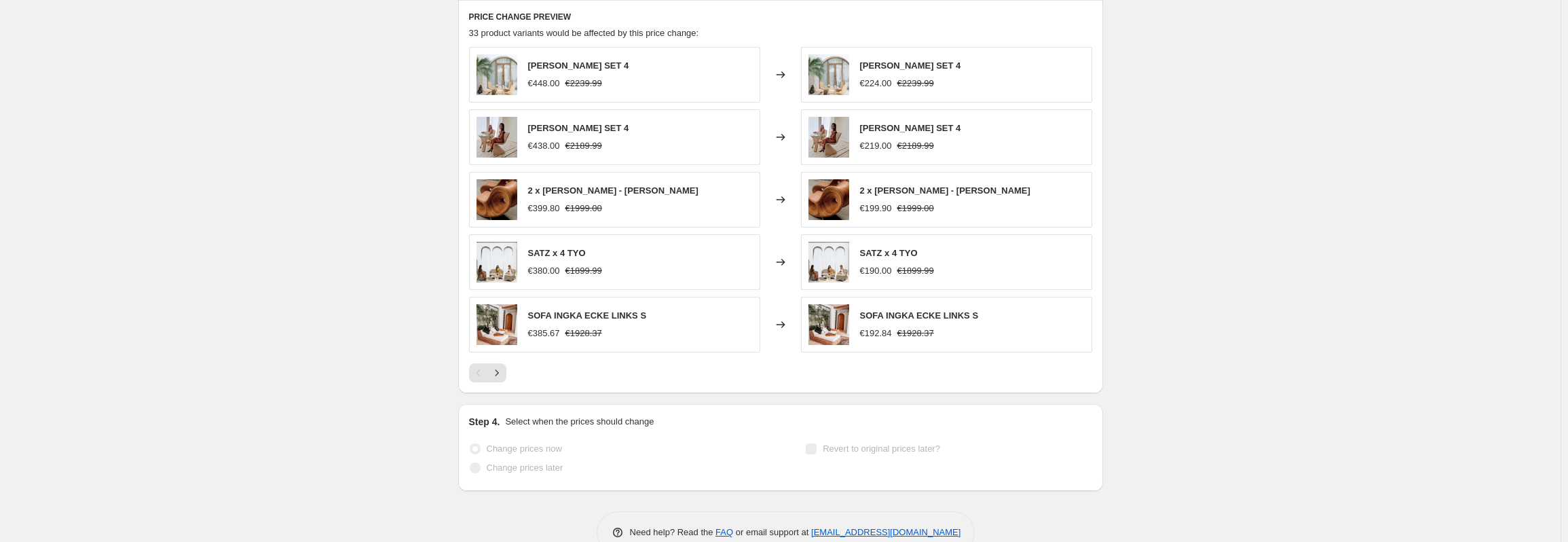
scroll to position [1004, 0]
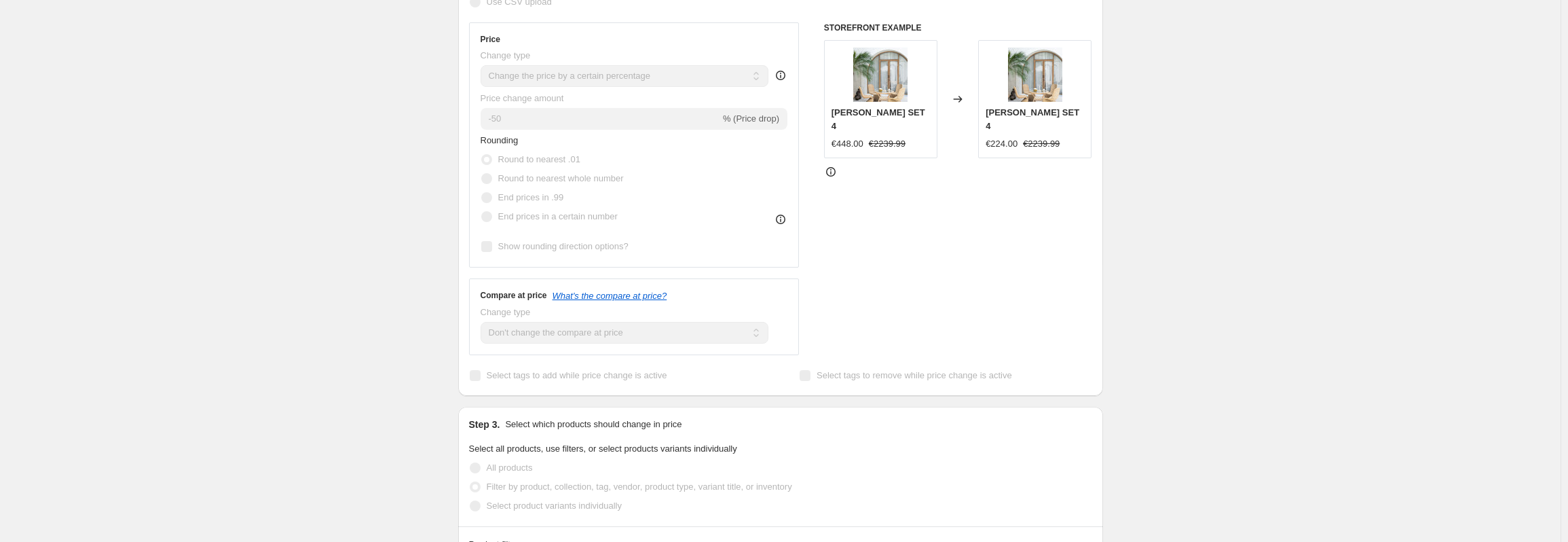
scroll to position [0, 0]
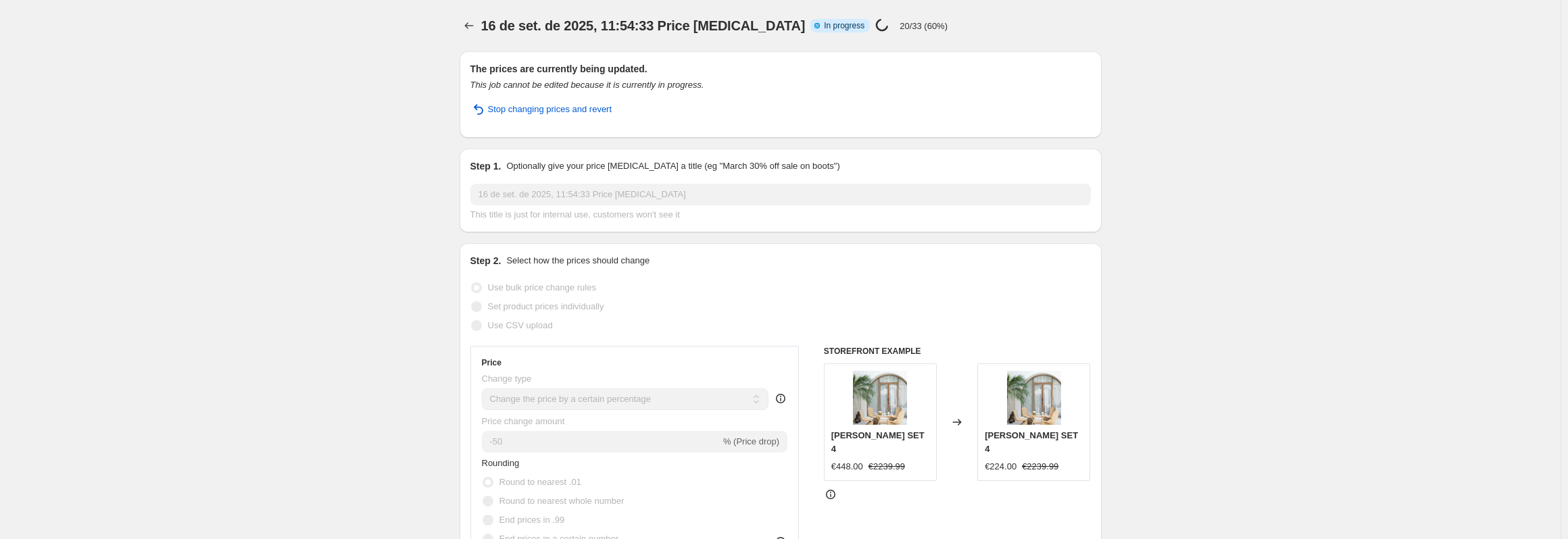
select select "percentage"
select select "no_change"
select select "tag"
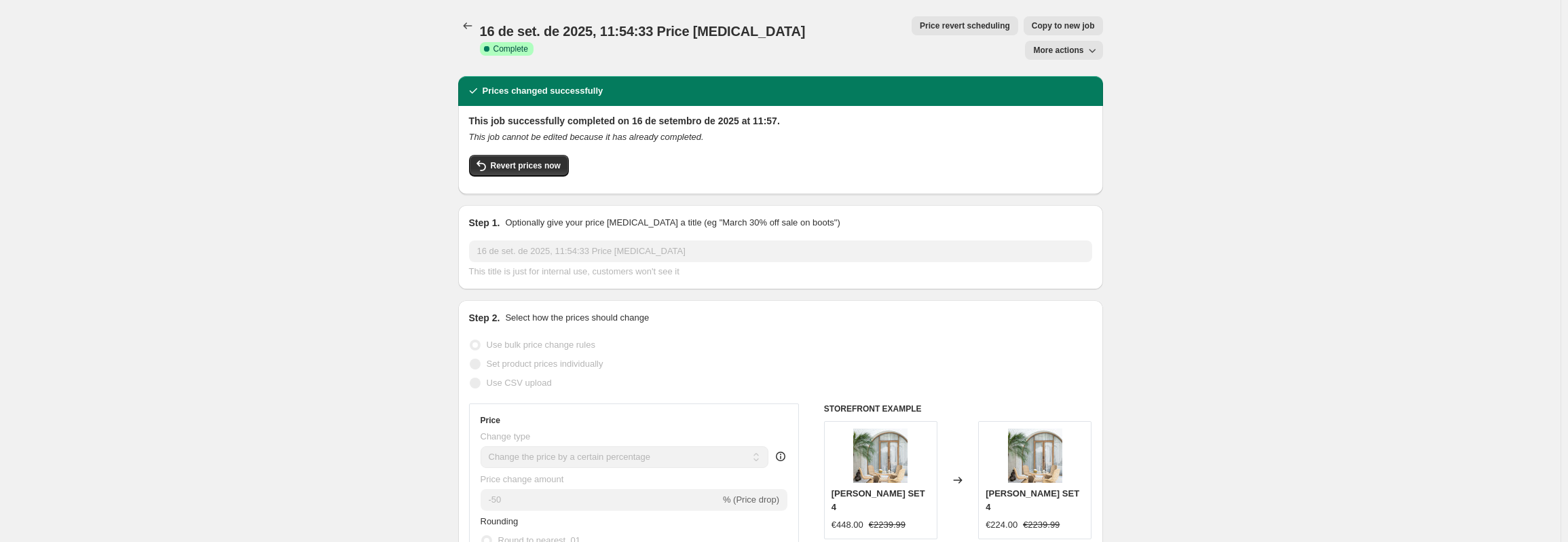
drag, startPoint x: 213, startPoint y: 222, endPoint x: 213, endPoint y: 245, distance: 23.0
